Goal: Register for event/course

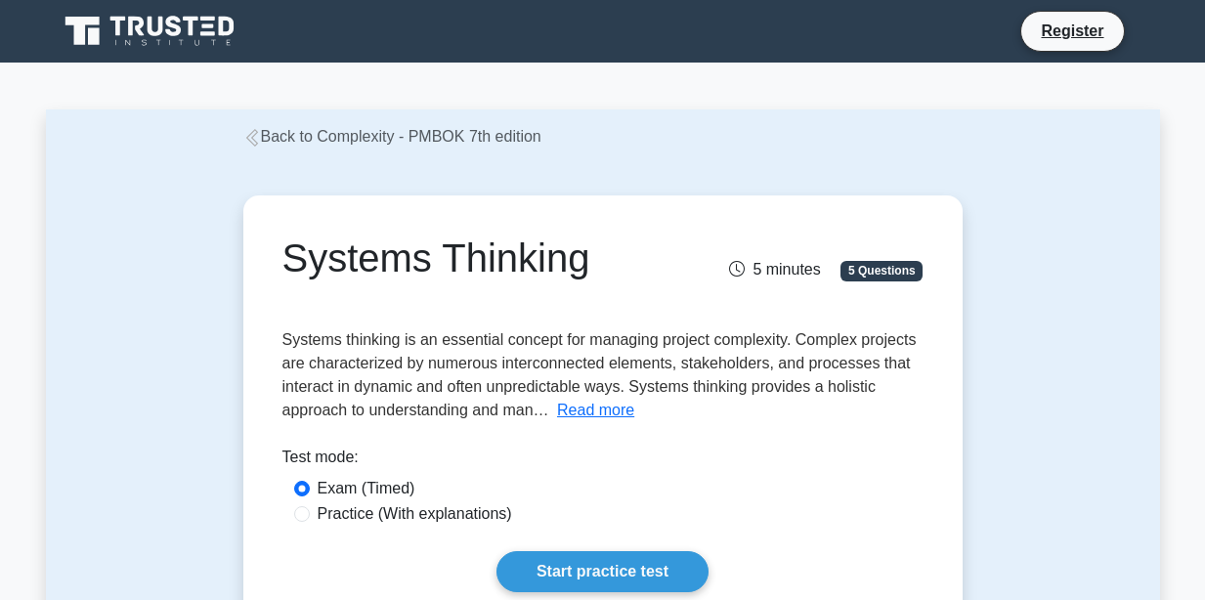
scroll to position [235, 0]
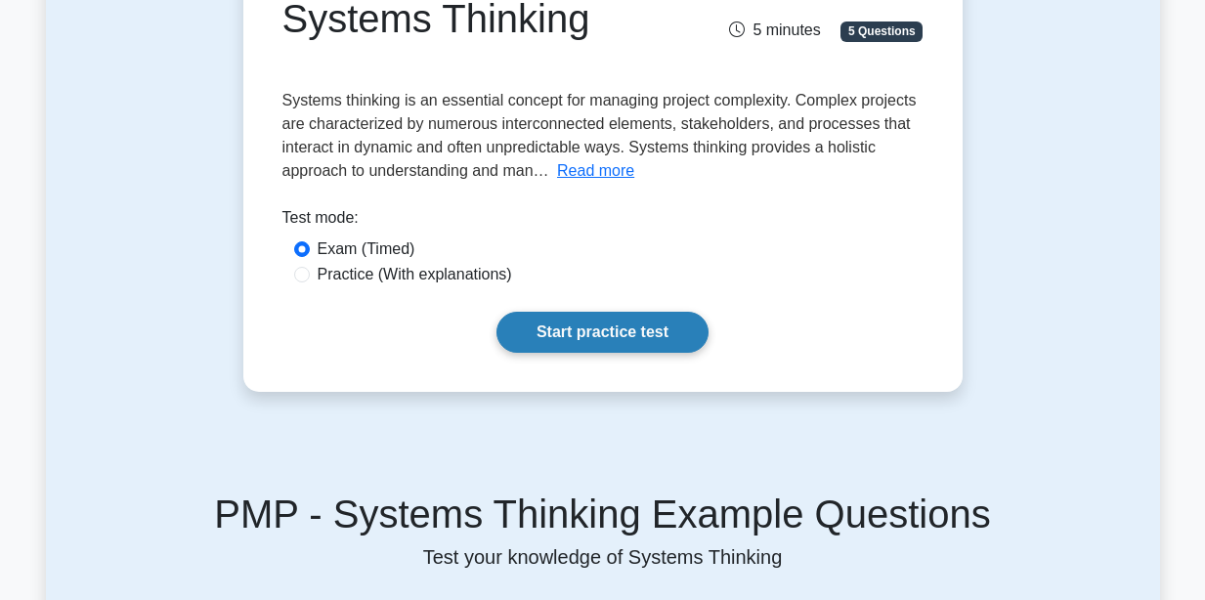
click at [650, 332] on link "Start practice test" at bounding box center [603, 332] width 212 height 41
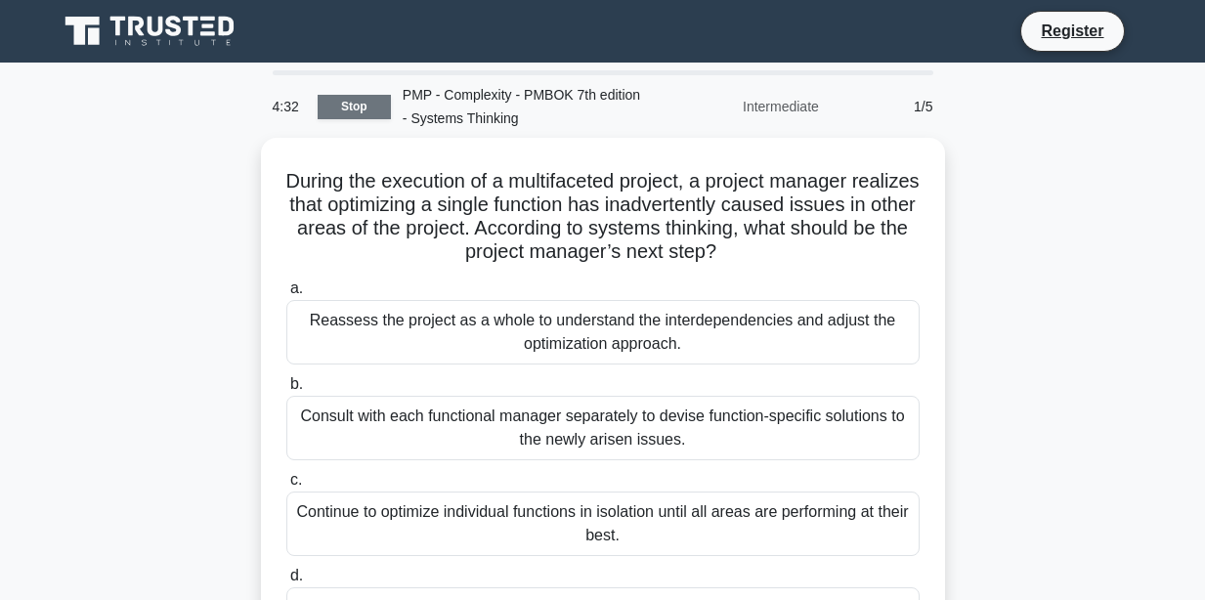
click at [364, 108] on link "Stop" at bounding box center [354, 107] width 73 height 24
